Goal: Transaction & Acquisition: Purchase product/service

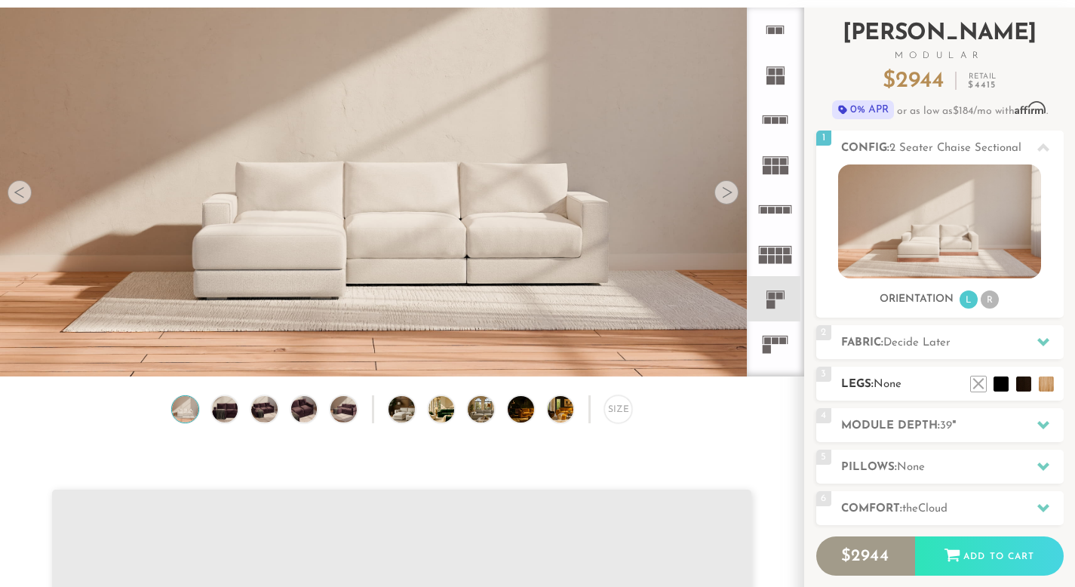
scroll to position [98, 0]
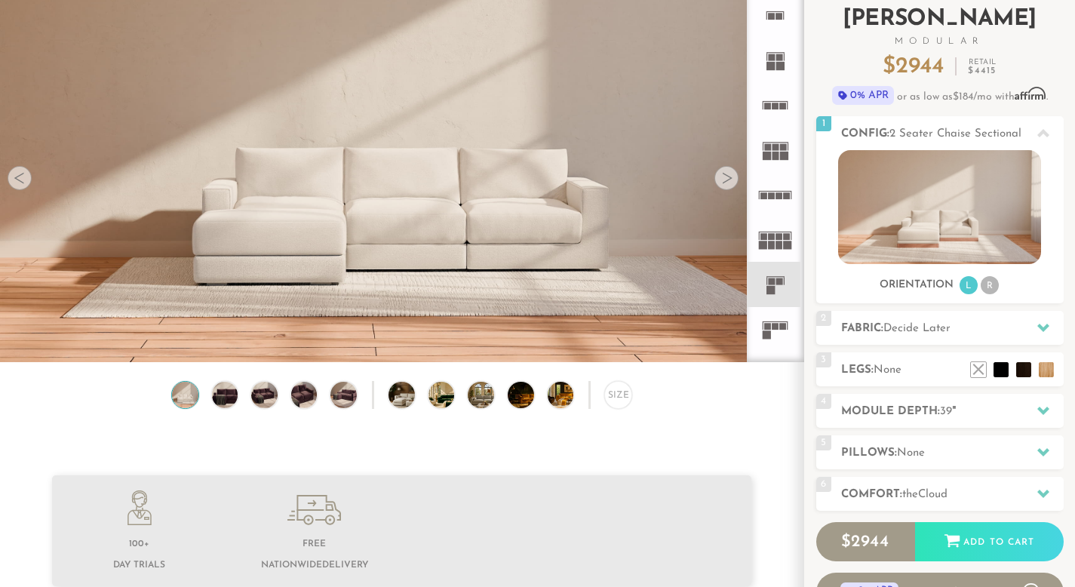
click at [914, 352] on div "Introducing [PERSON_NAME] Modular $ 2944 Retail $ 4415 $ 2944 Retail $ 4415 0% …" at bounding box center [939, 302] width 247 height 619
click at [908, 364] on h2 "Legs: None" at bounding box center [952, 369] width 223 height 17
click at [890, 376] on h2 "Legs: None" at bounding box center [952, 369] width 223 height 17
click at [908, 345] on div "Introducing [PERSON_NAME] Modular $ 2944 Retail $ 4415 $ 2944 Retail $ 4415 0% …" at bounding box center [939, 302] width 247 height 619
click at [906, 450] on span "None" at bounding box center [911, 452] width 28 height 11
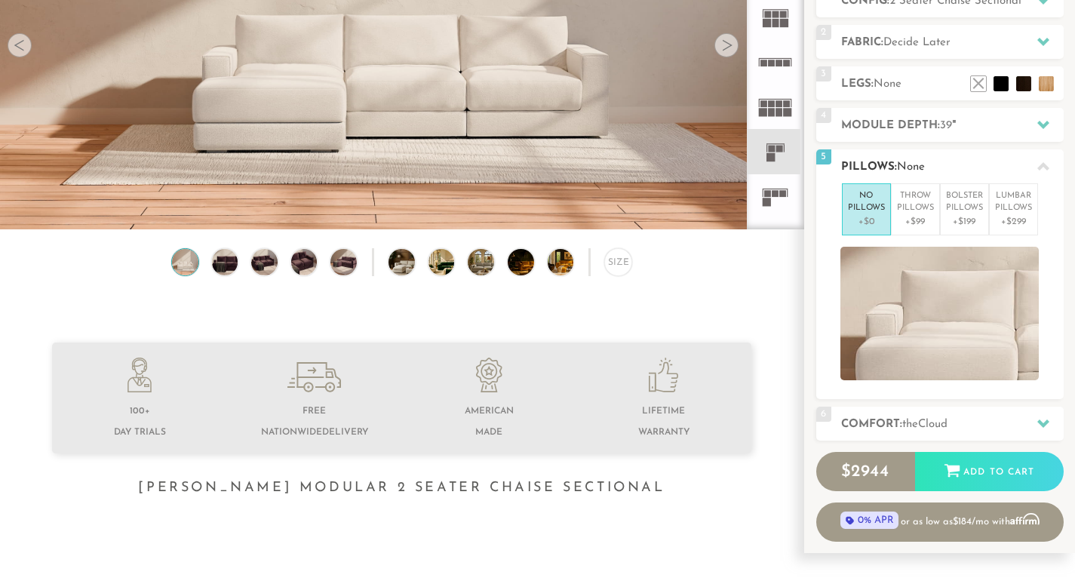
scroll to position [232, 0]
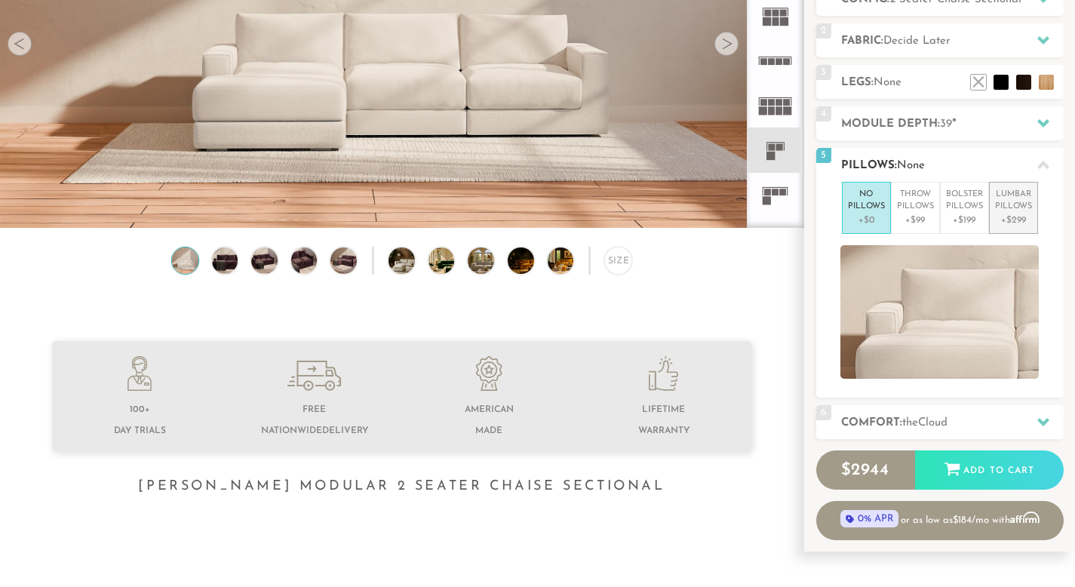
click at [1007, 206] on p "Lumbar Pillows" at bounding box center [1013, 201] width 37 height 25
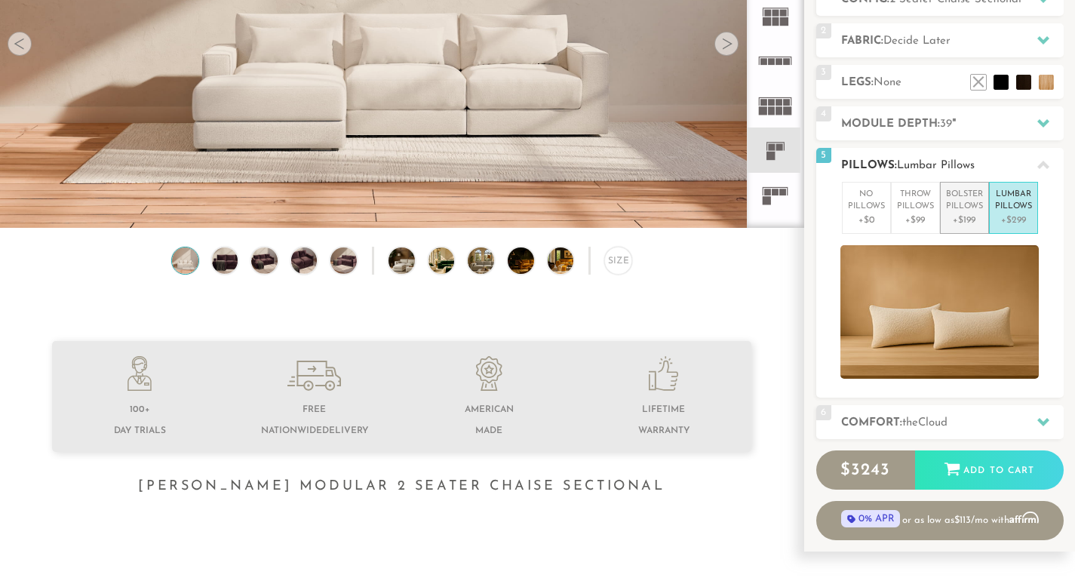
click at [975, 220] on p "+$199" at bounding box center [964, 220] width 37 height 14
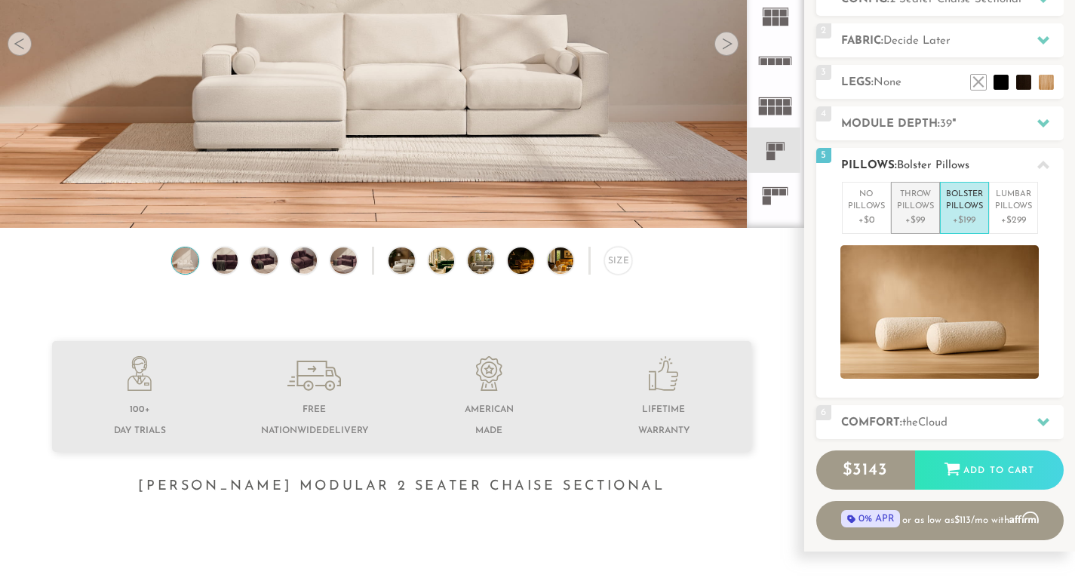
click at [914, 213] on p "Throw Pillows" at bounding box center [915, 201] width 37 height 25
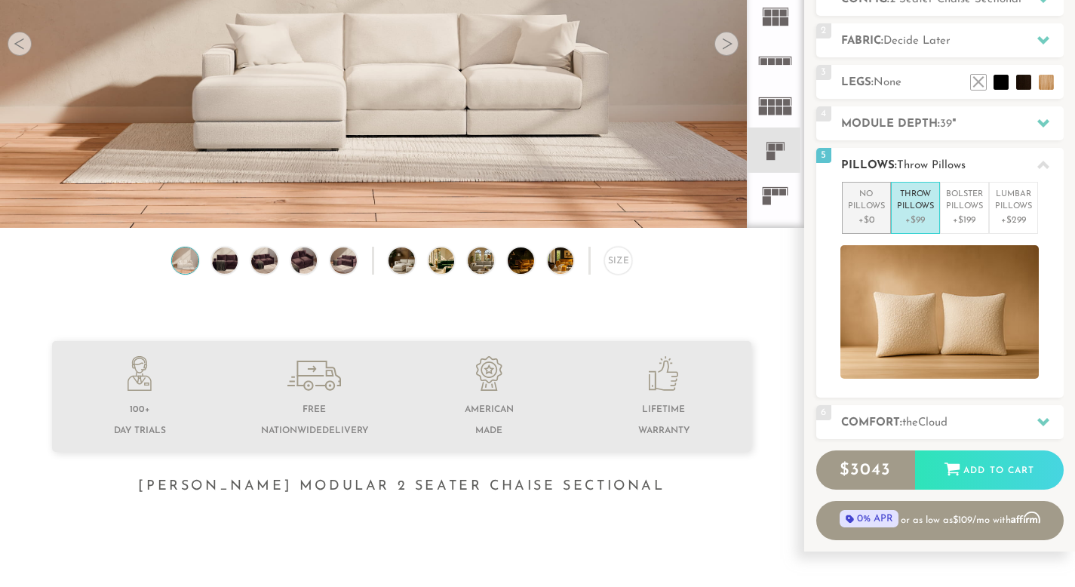
click at [856, 213] on p "+$0" at bounding box center [866, 220] width 37 height 14
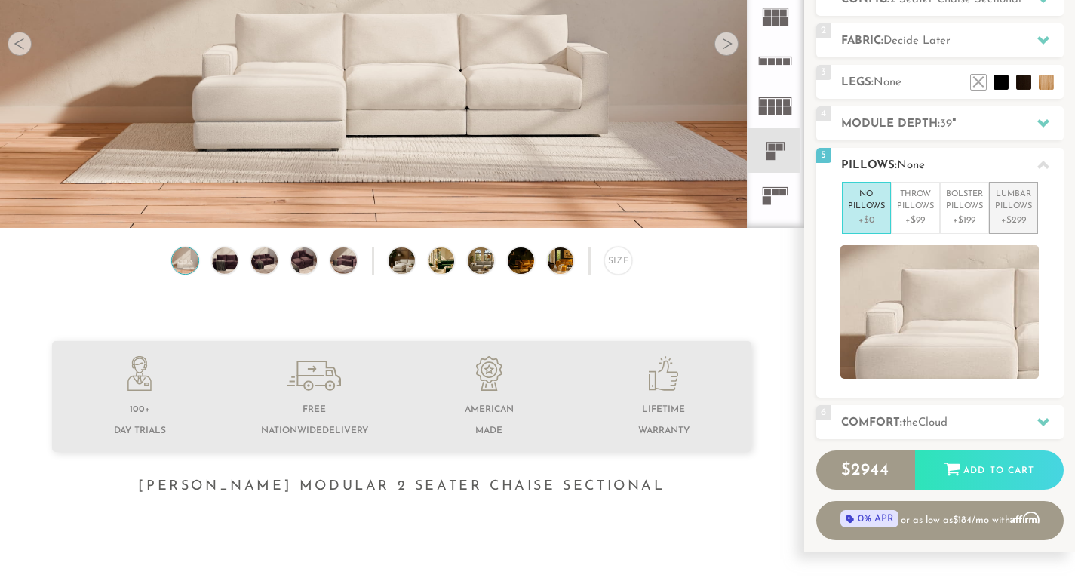
click at [1000, 214] on p "+$299" at bounding box center [1013, 220] width 37 height 14
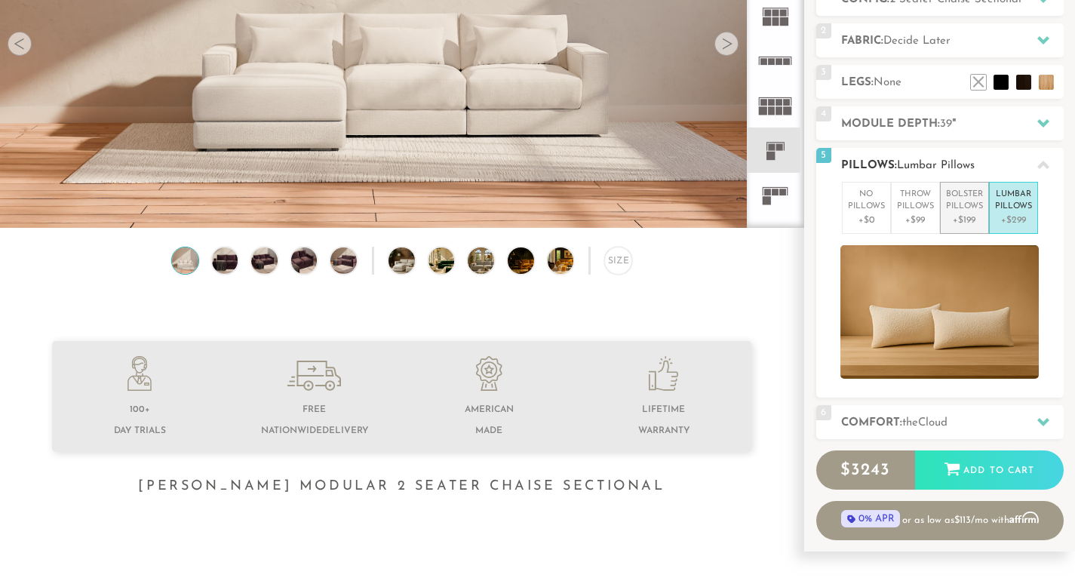
click at [948, 184] on li "Bolster Pillows +$199" at bounding box center [964, 208] width 49 height 52
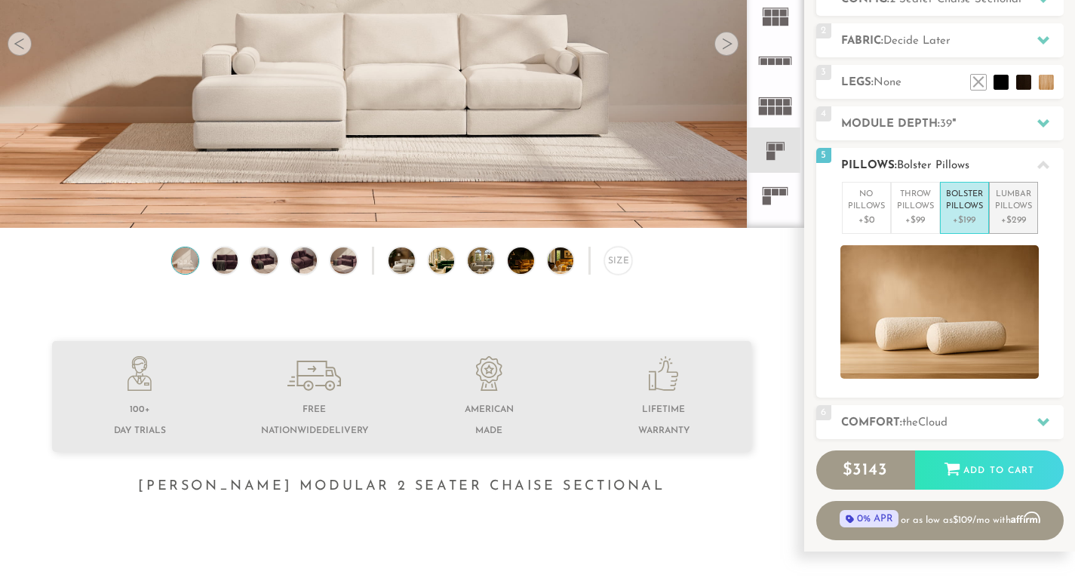
click at [997, 204] on p "Lumbar Pillows" at bounding box center [1013, 201] width 37 height 25
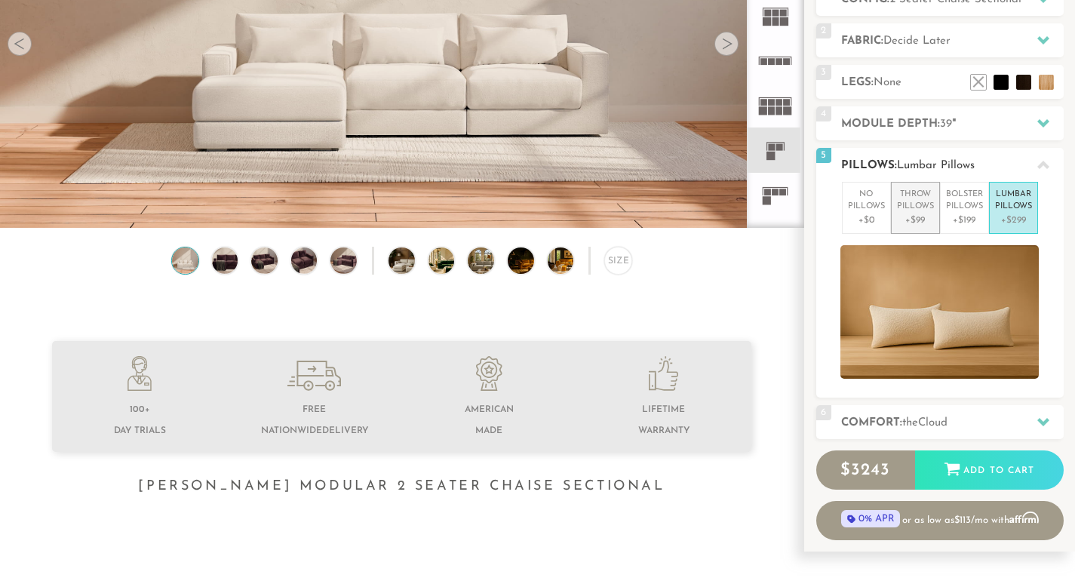
click at [920, 195] on p "Throw Pillows" at bounding box center [915, 201] width 37 height 25
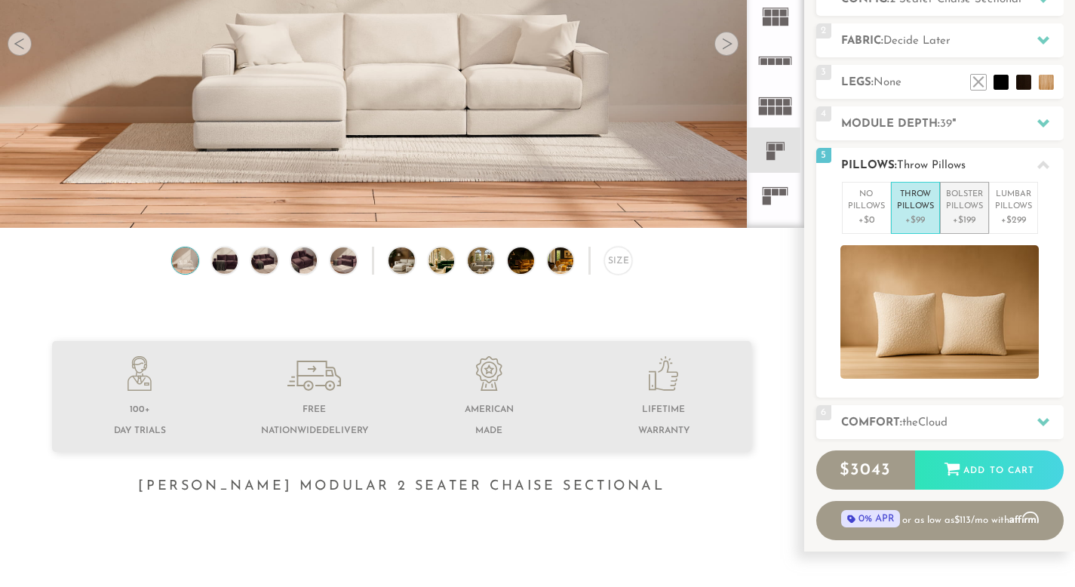
click at [969, 204] on p "Bolster Pillows" at bounding box center [964, 201] width 37 height 25
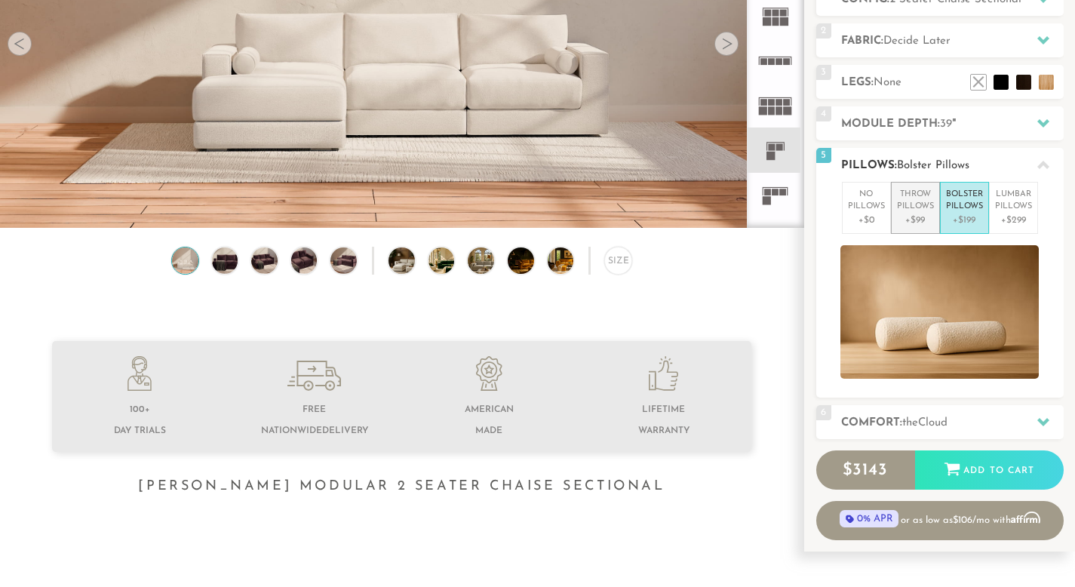
click at [933, 194] on li "Throw Pillows +$99" at bounding box center [915, 208] width 49 height 52
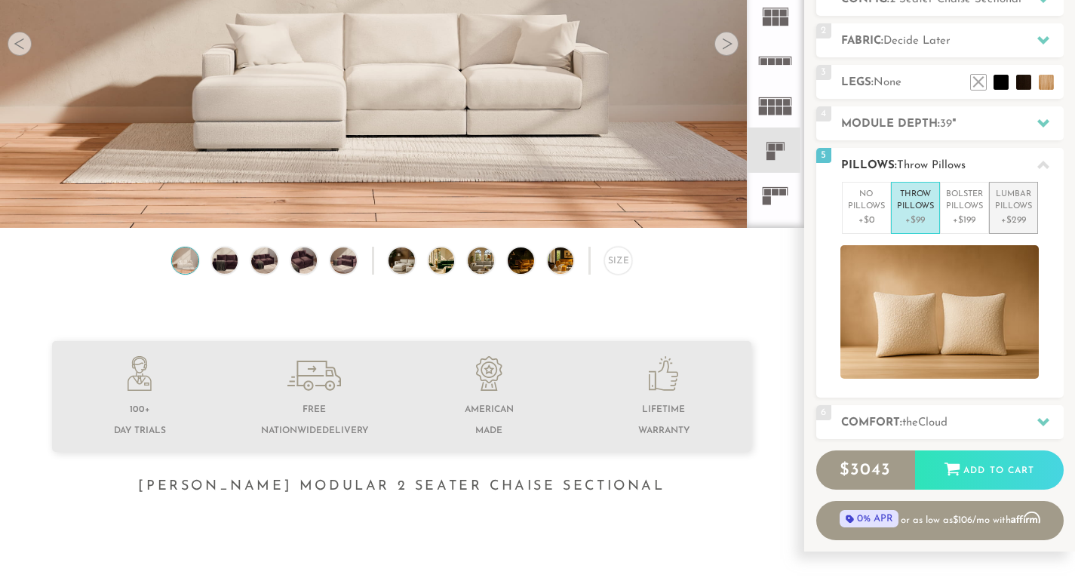
click at [1004, 216] on p "+$299" at bounding box center [1013, 220] width 37 height 14
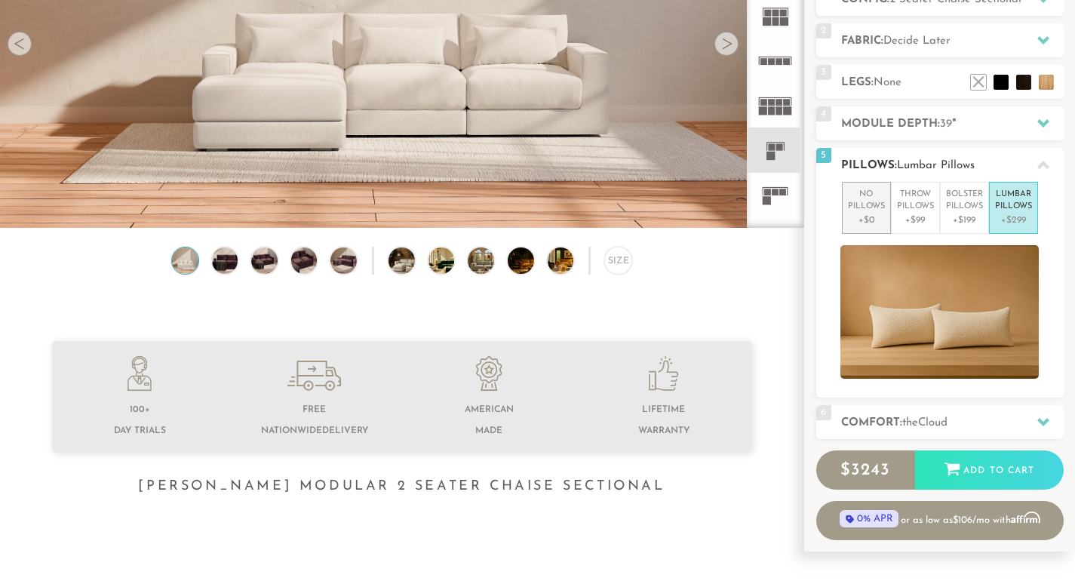
click at [851, 206] on p "No Pillows" at bounding box center [866, 201] width 37 height 25
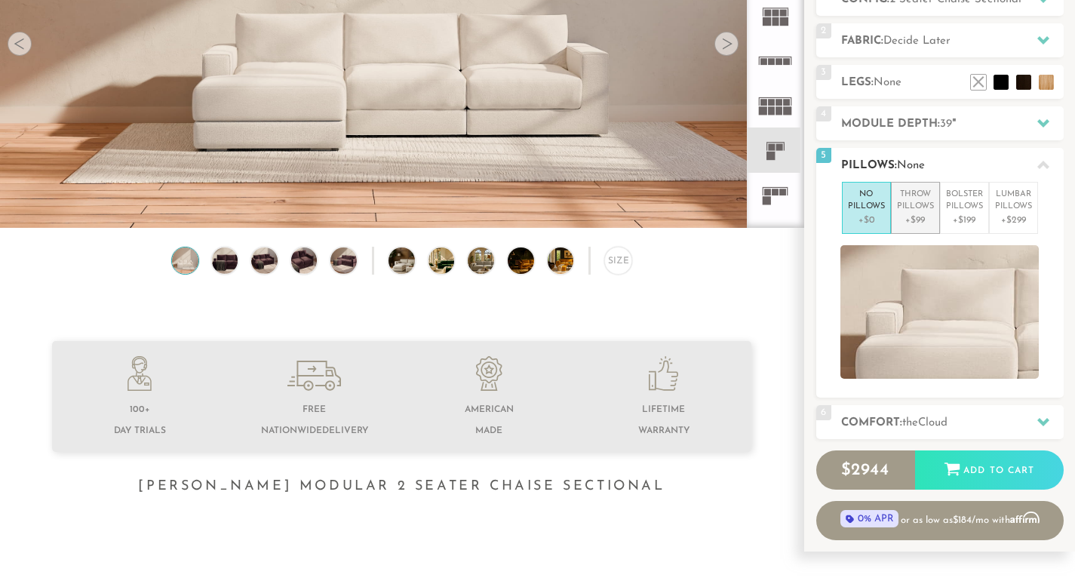
click at [905, 203] on p "Throw Pillows" at bounding box center [915, 201] width 37 height 25
